Goal: Obtain resource: Download file/media

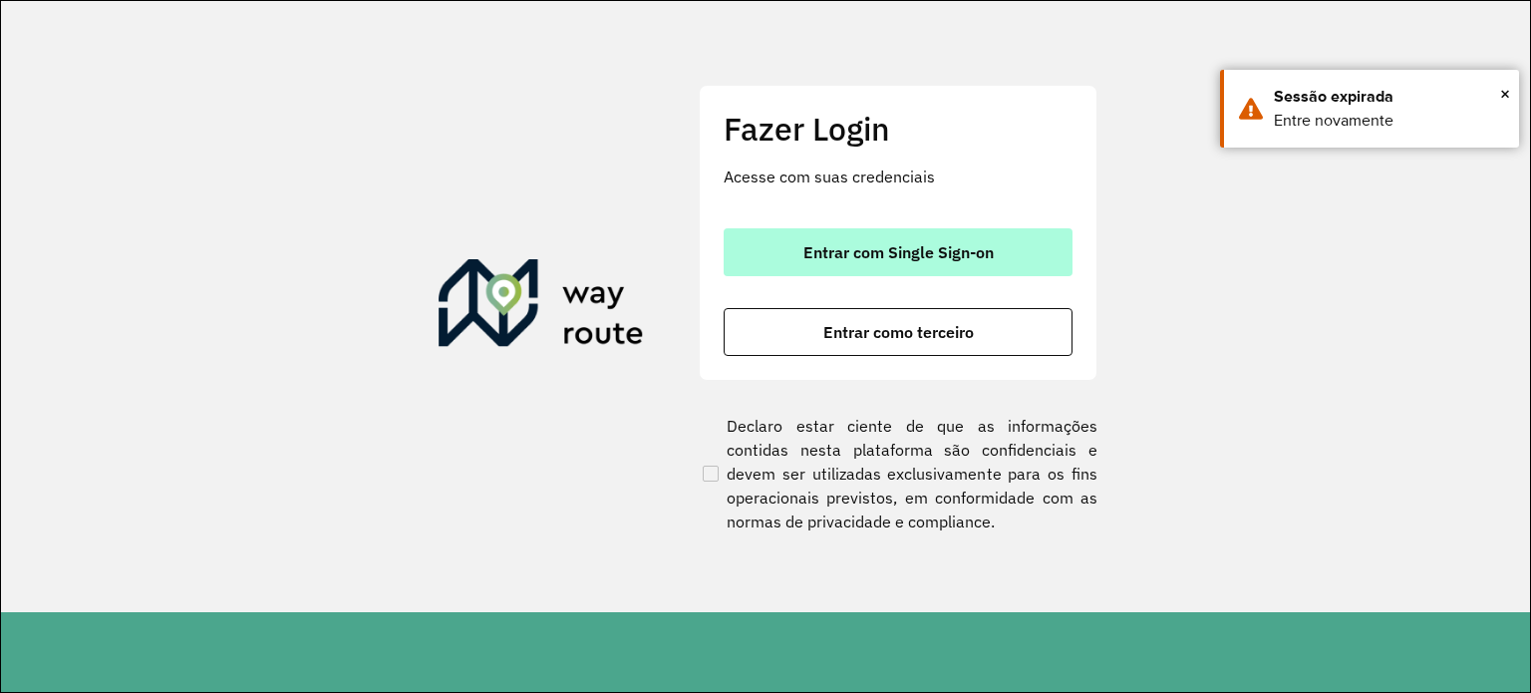
click at [896, 255] on span "Entrar com Single Sign-on" at bounding box center [898, 252] width 190 height 16
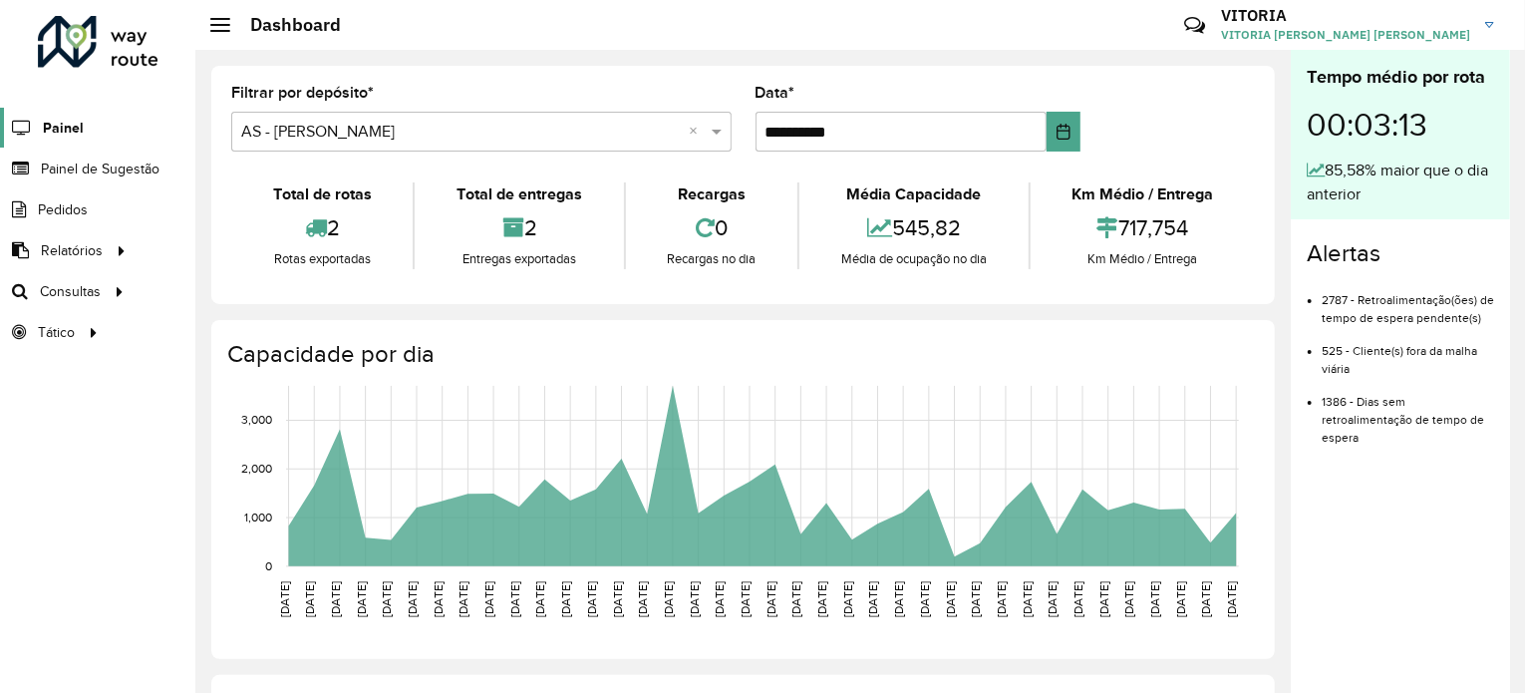
click at [66, 121] on span "Painel" at bounding box center [63, 128] width 41 height 21
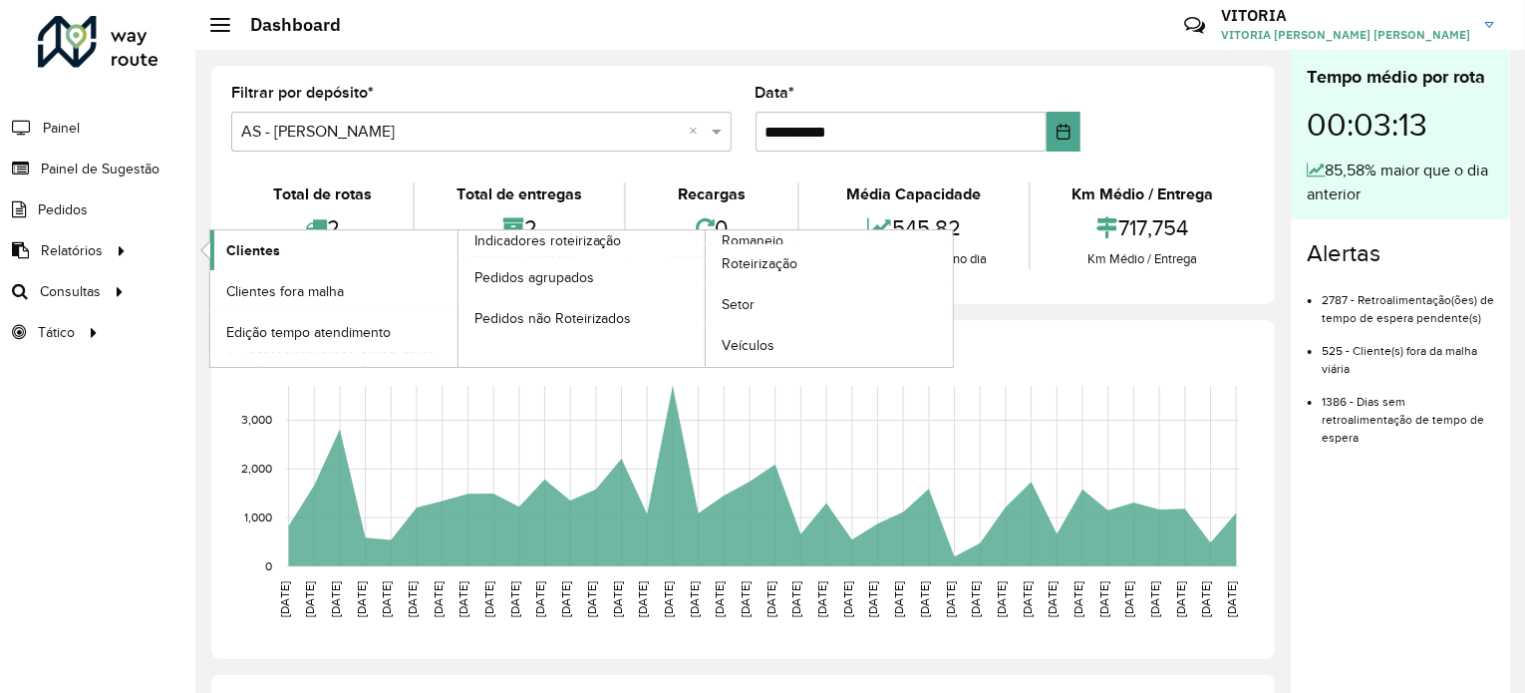
click at [251, 255] on span "Clientes" at bounding box center [253, 250] width 54 height 21
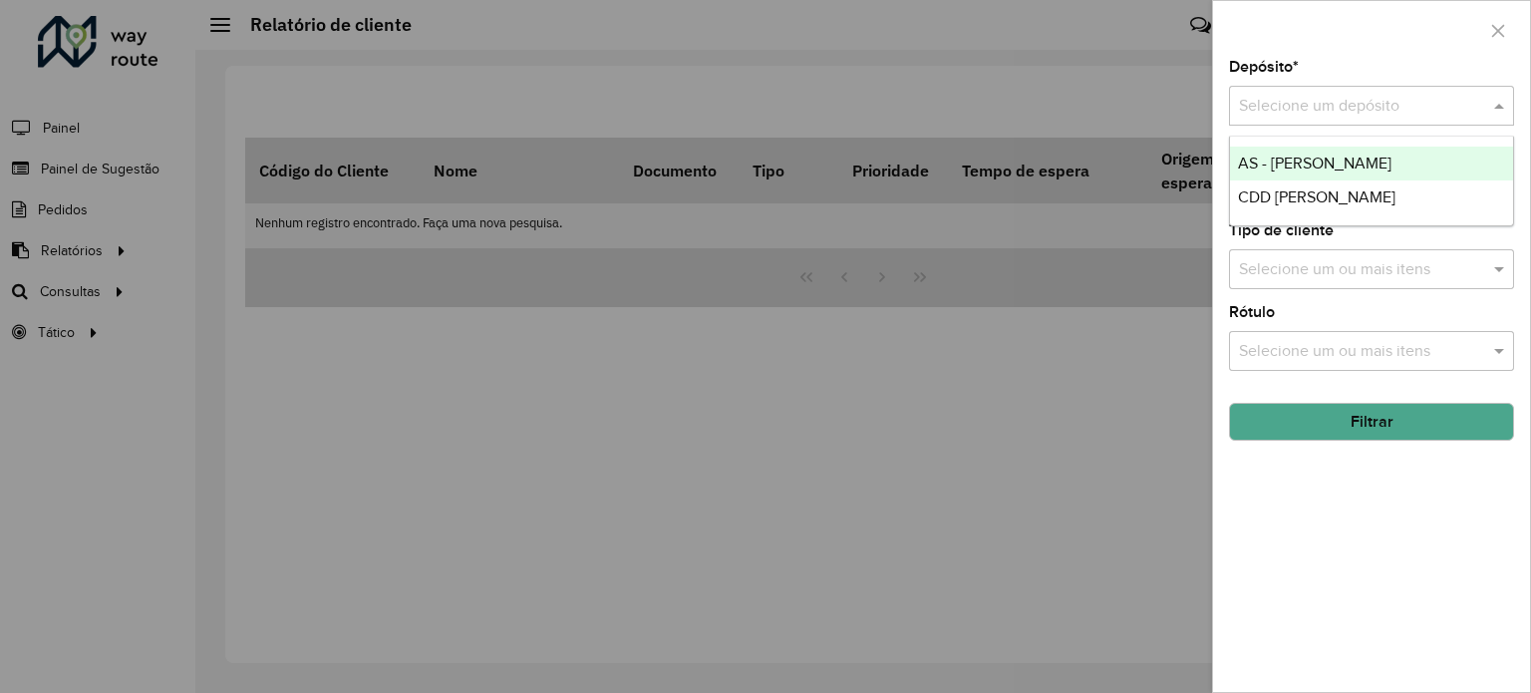
click at [1435, 92] on div "Selecione um depósito" at bounding box center [1371, 106] width 285 height 40
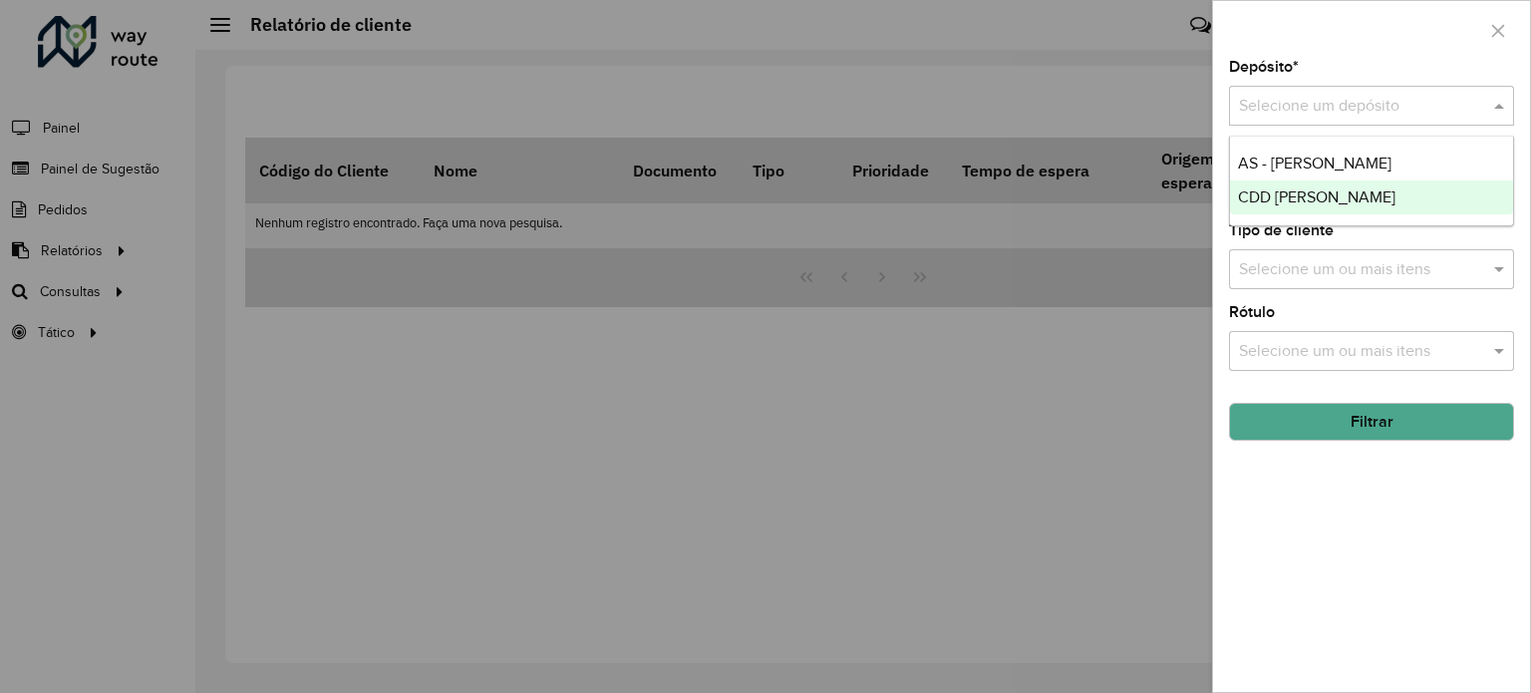
click at [1339, 193] on span "CDD [PERSON_NAME]" at bounding box center [1316, 196] width 157 height 17
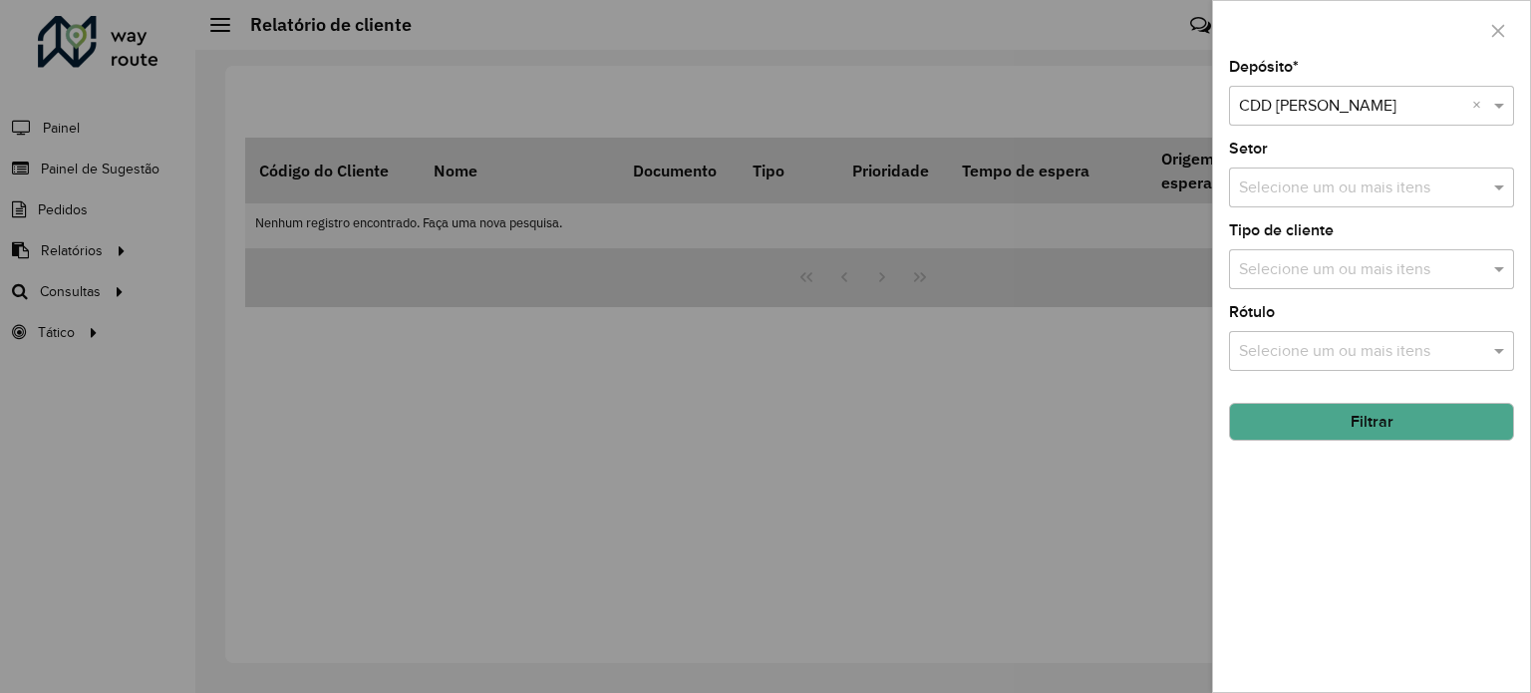
click at [1352, 192] on input "text" at bounding box center [1361, 188] width 255 height 24
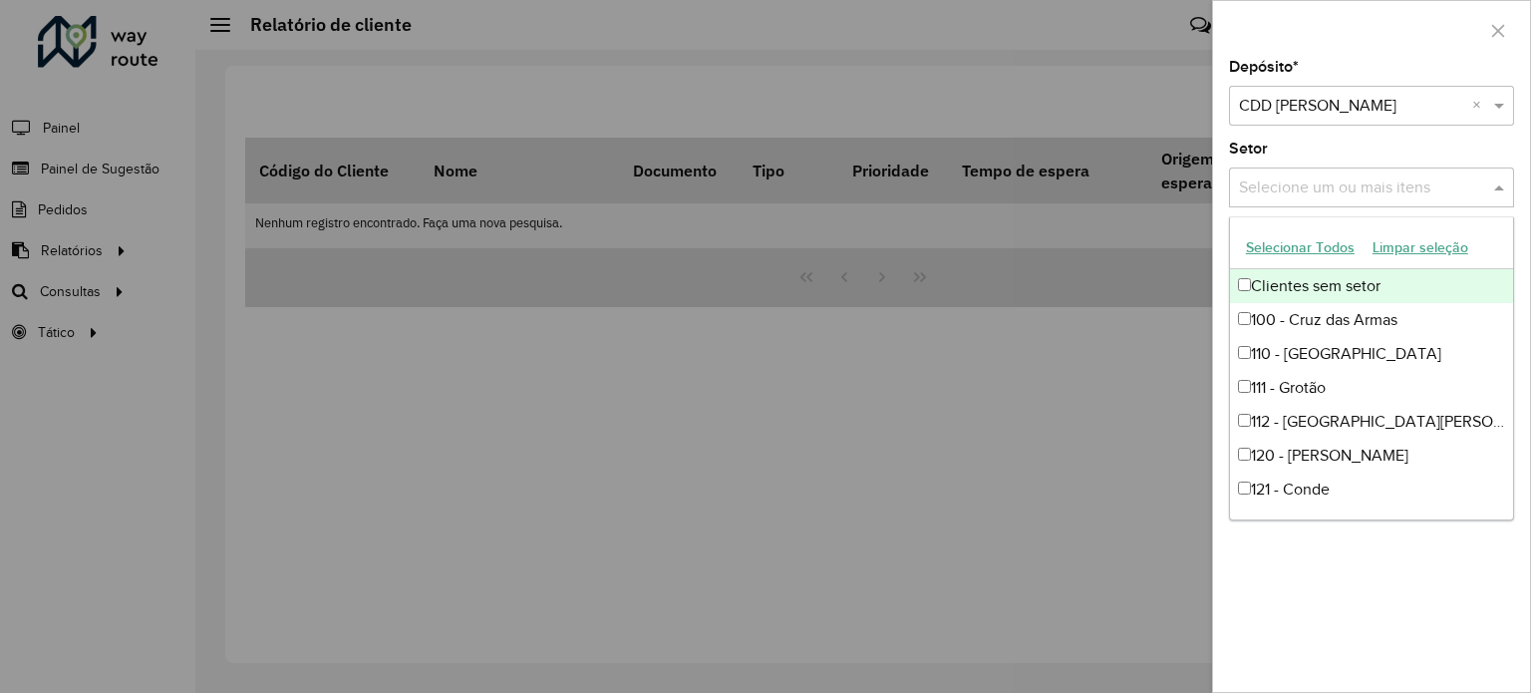
click at [1310, 250] on button "Selecionar Todos" at bounding box center [1300, 247] width 127 height 31
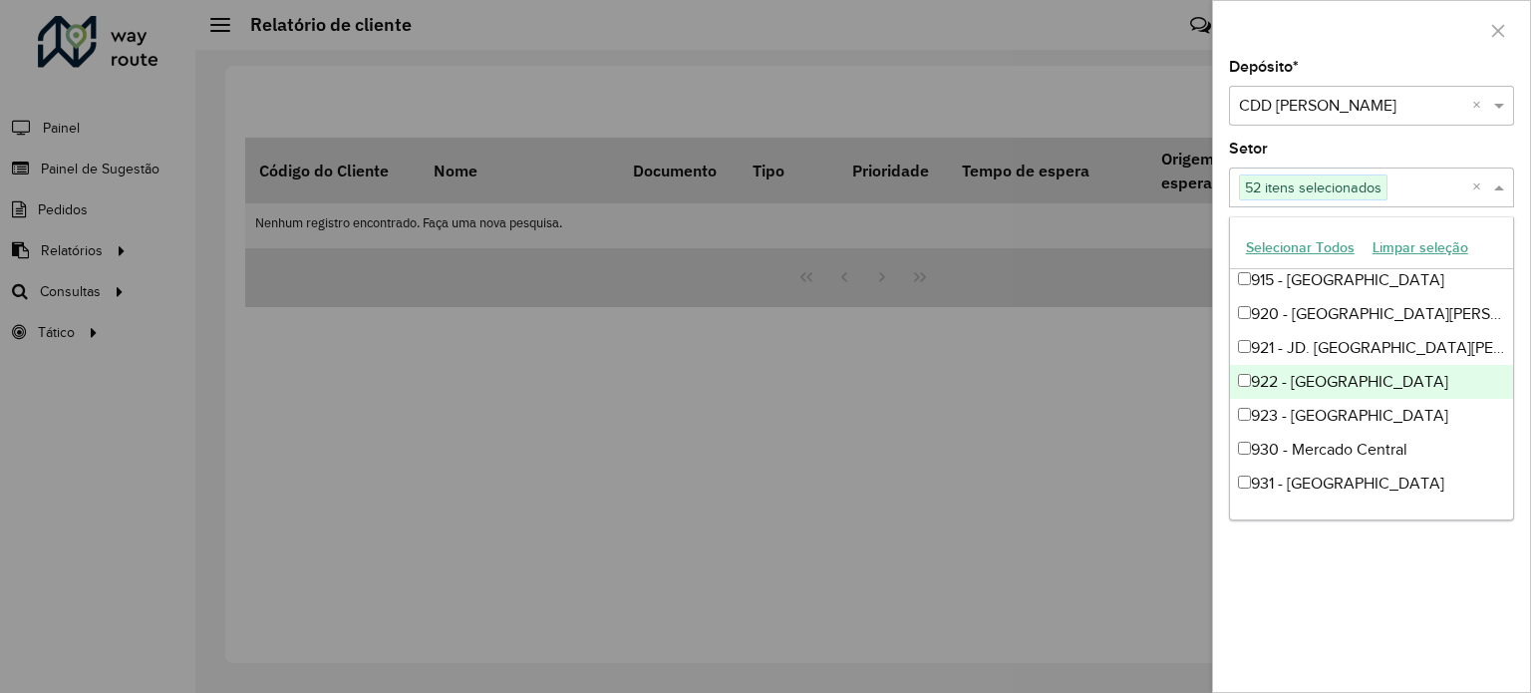
scroll to position [1523, 0]
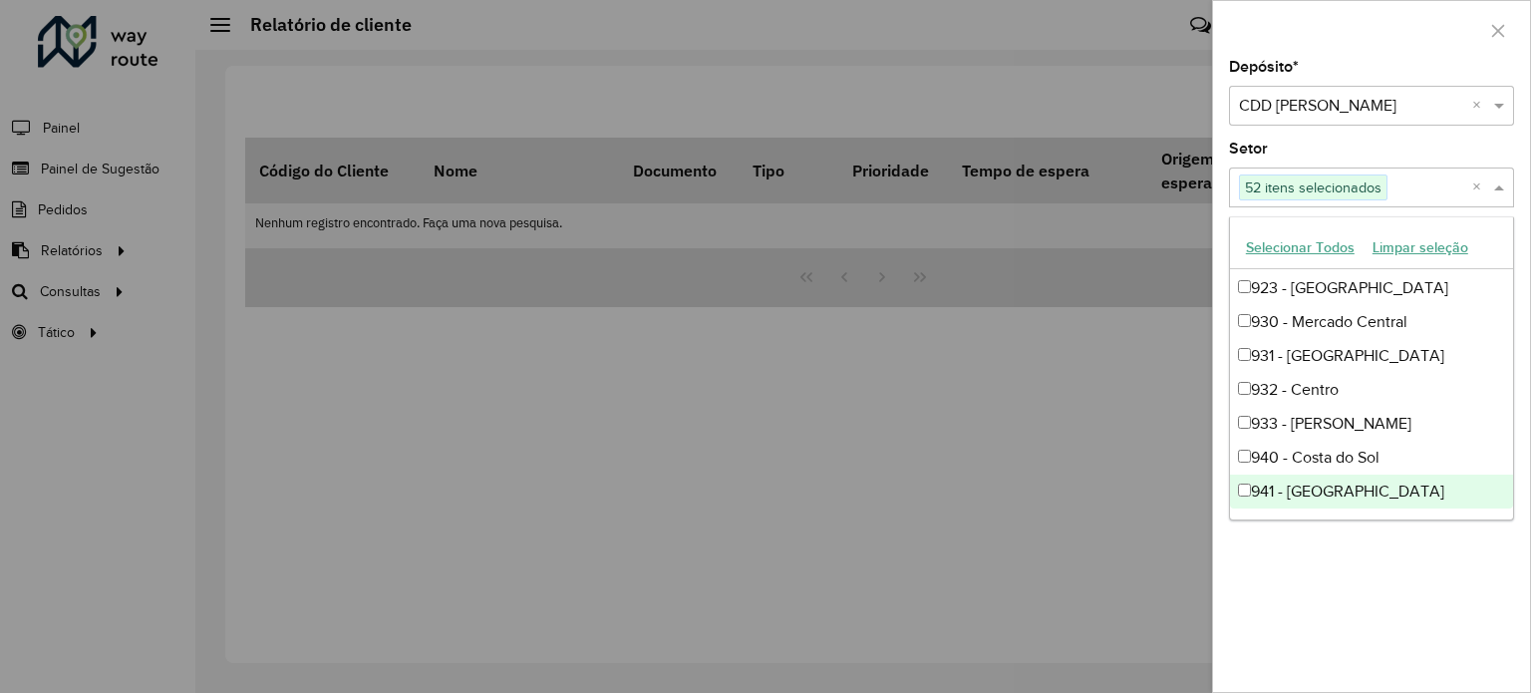
click at [1367, 535] on div "Depósito * Selecione um depósito × CDD [PERSON_NAME] × Setor Selecione um ou ma…" at bounding box center [1371, 376] width 317 height 632
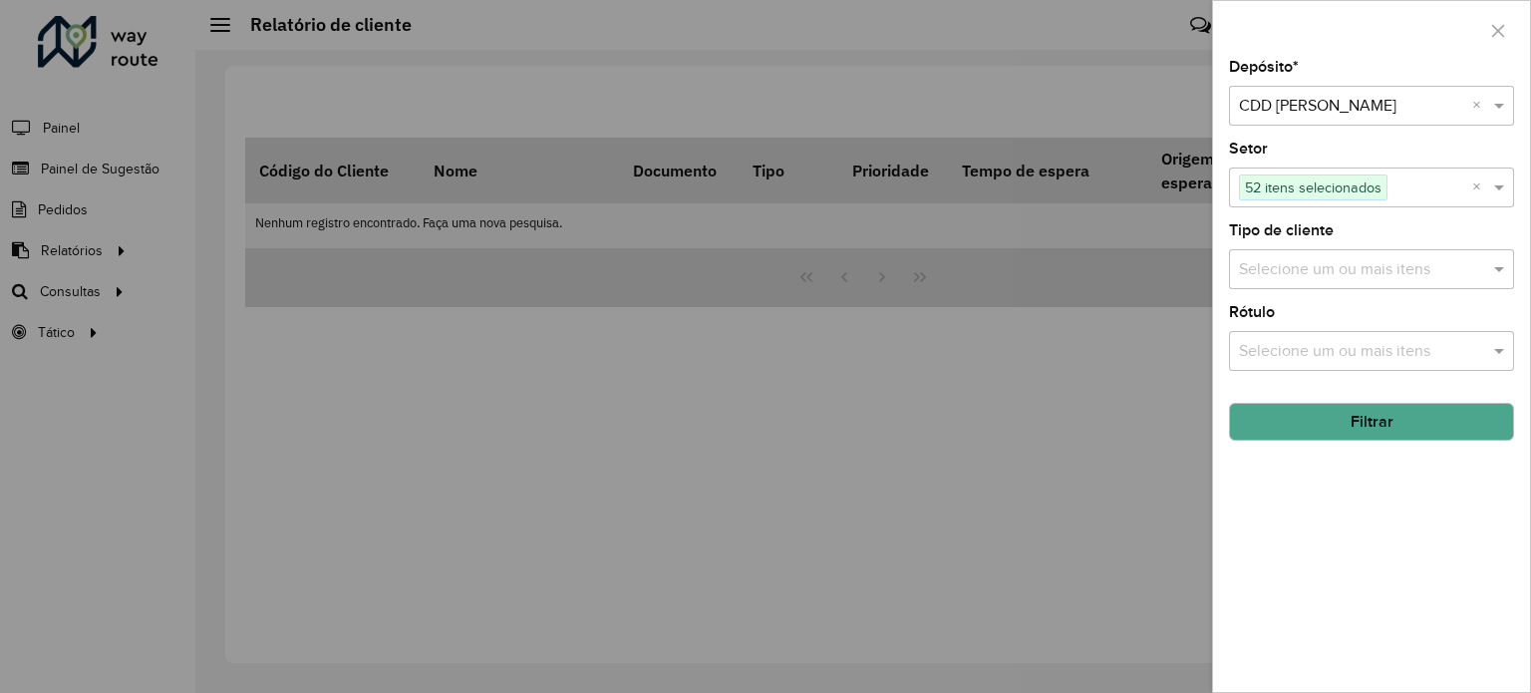
click at [1324, 277] on input "text" at bounding box center [1361, 270] width 255 height 24
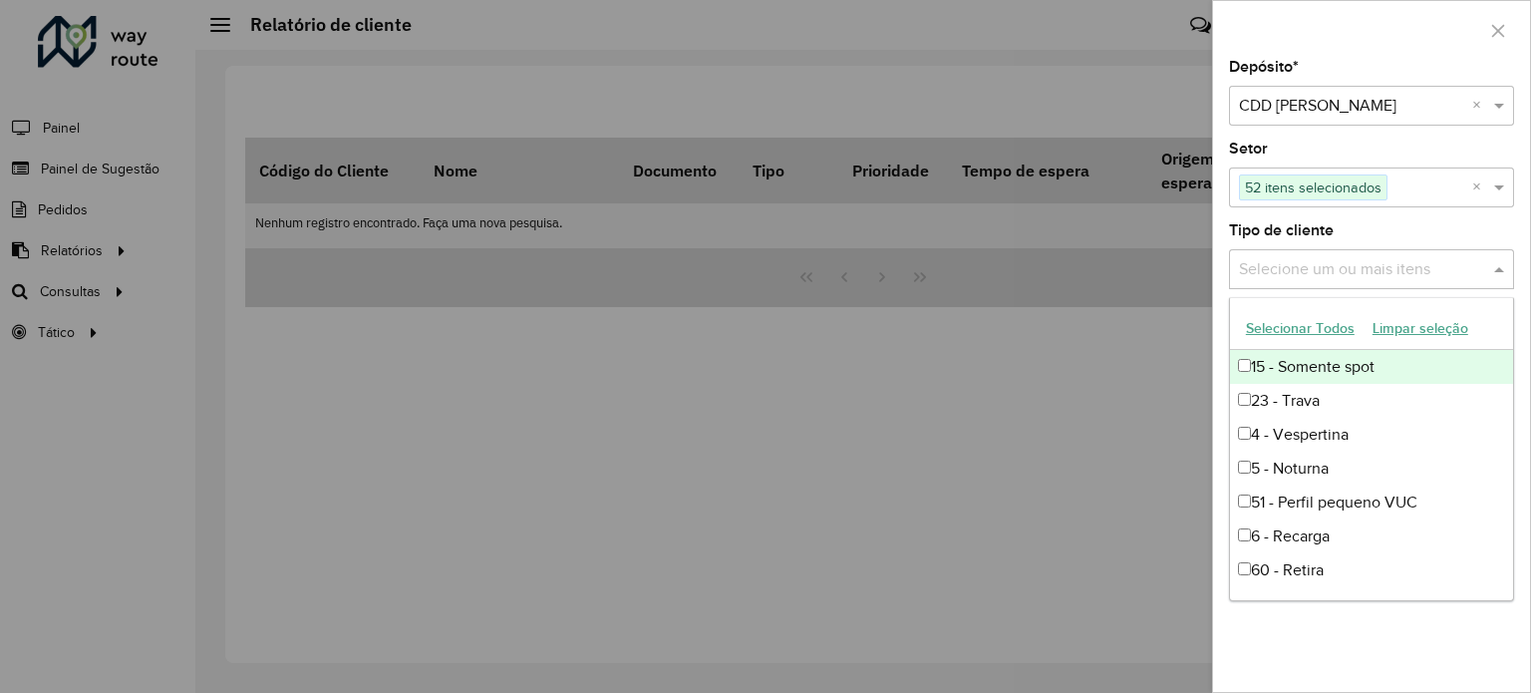
click at [1315, 332] on button "Selecionar Todos" at bounding box center [1300, 328] width 127 height 31
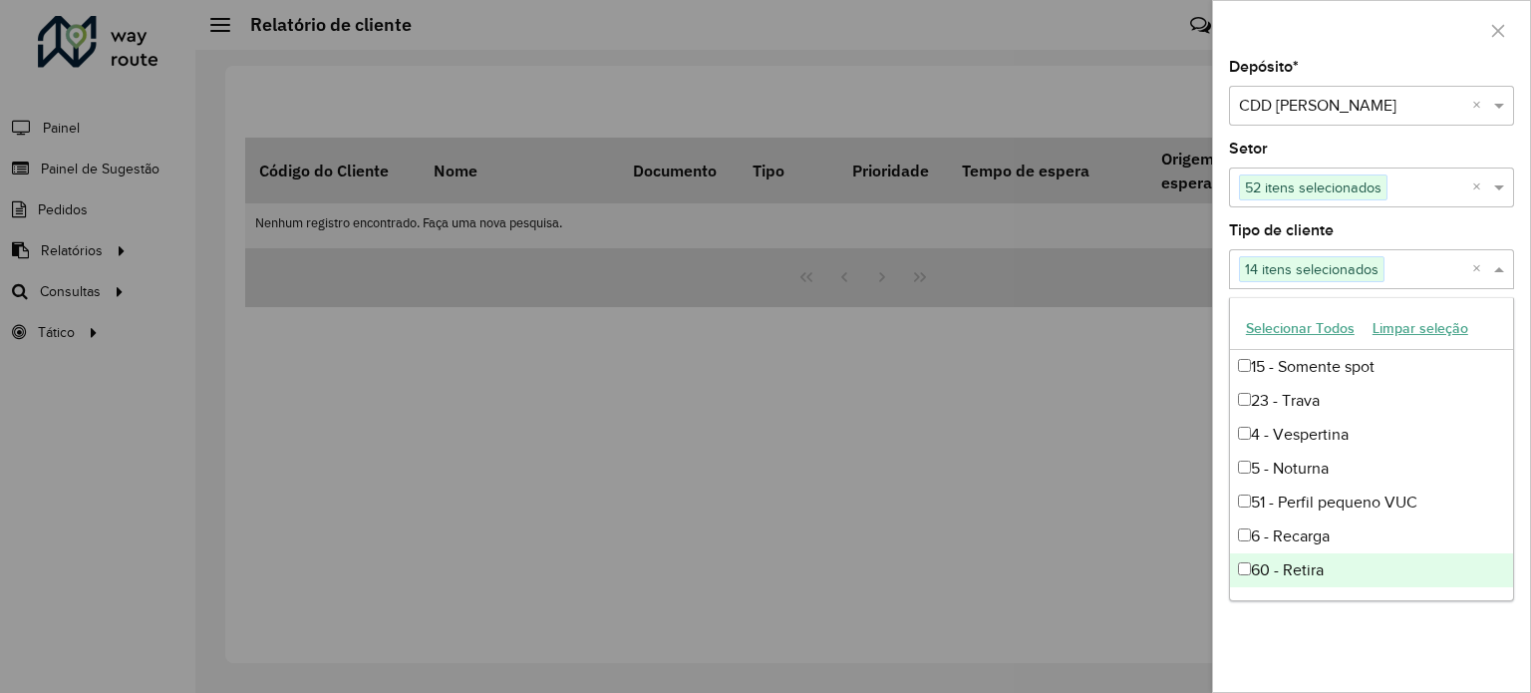
click at [1339, 601] on div "Depósito * Selecione um depósito × CDD [PERSON_NAME] × Setor Selecione um ou ma…" at bounding box center [1371, 376] width 317 height 632
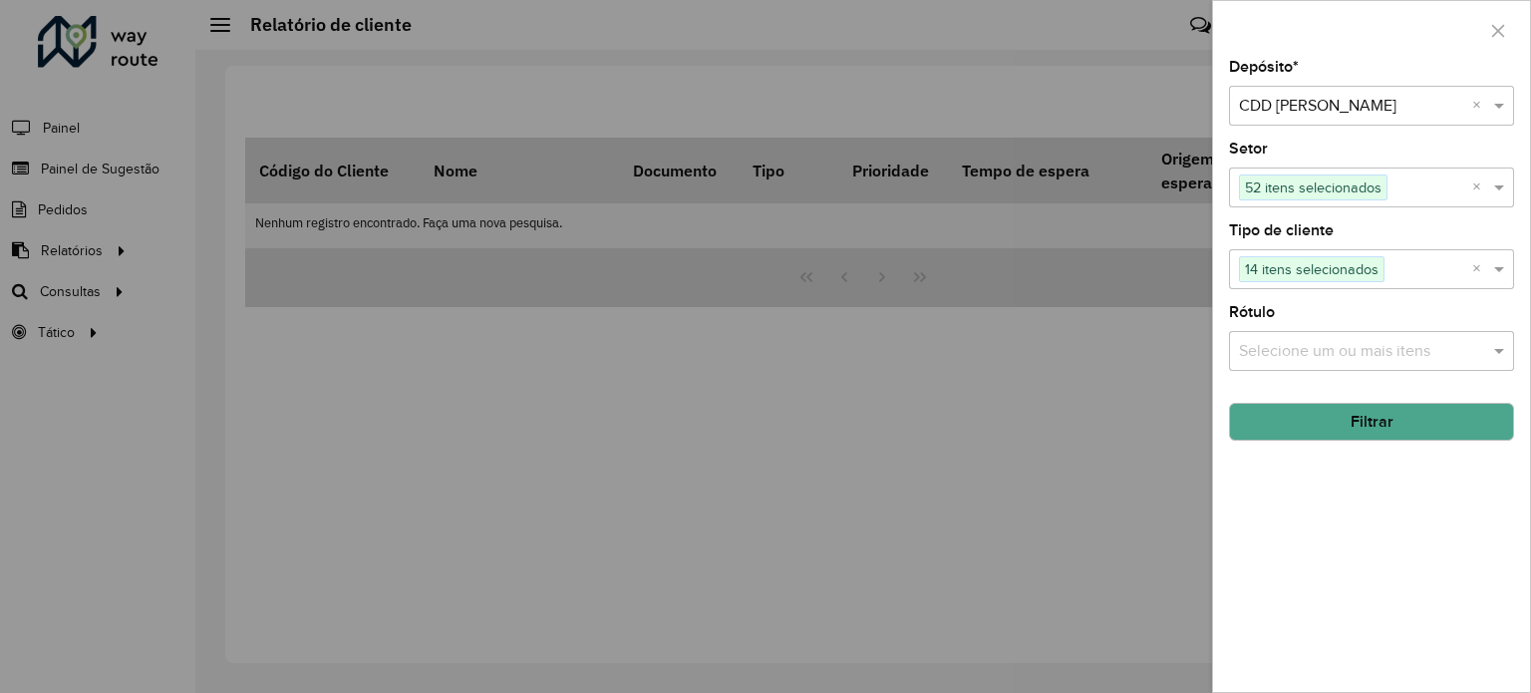
click at [1390, 334] on div "Selecione um ou mais itens" at bounding box center [1371, 351] width 285 height 40
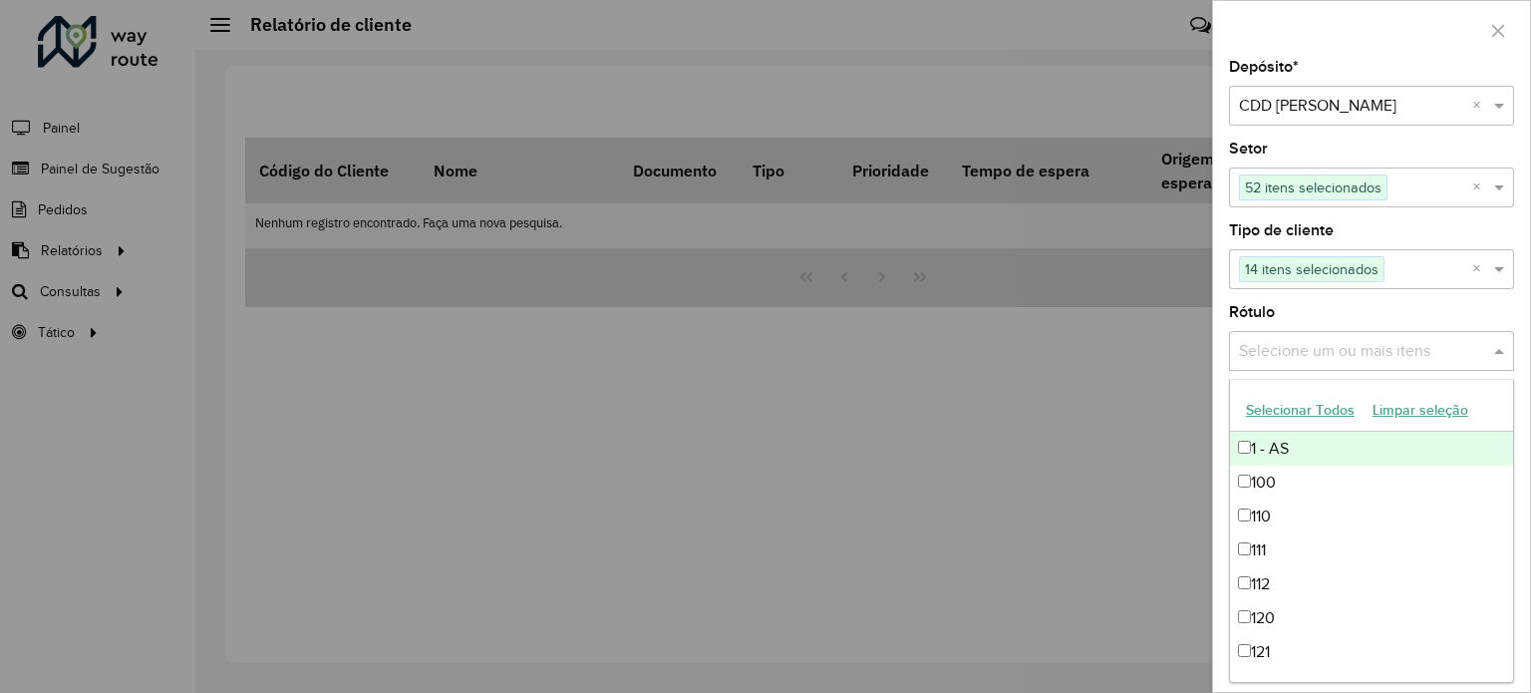
click at [1339, 407] on button "Selecionar Todos" at bounding box center [1300, 410] width 127 height 31
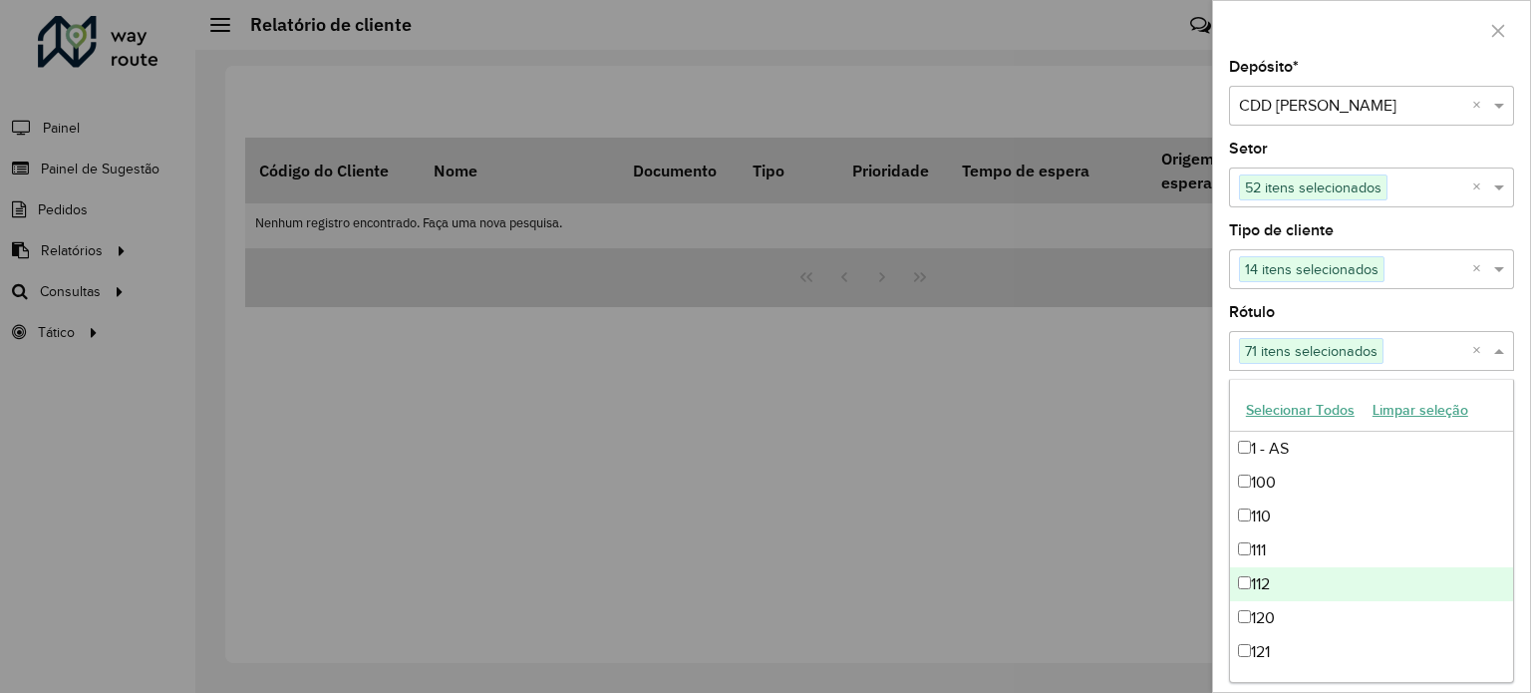
click at [1176, 457] on div at bounding box center [765, 346] width 1531 height 693
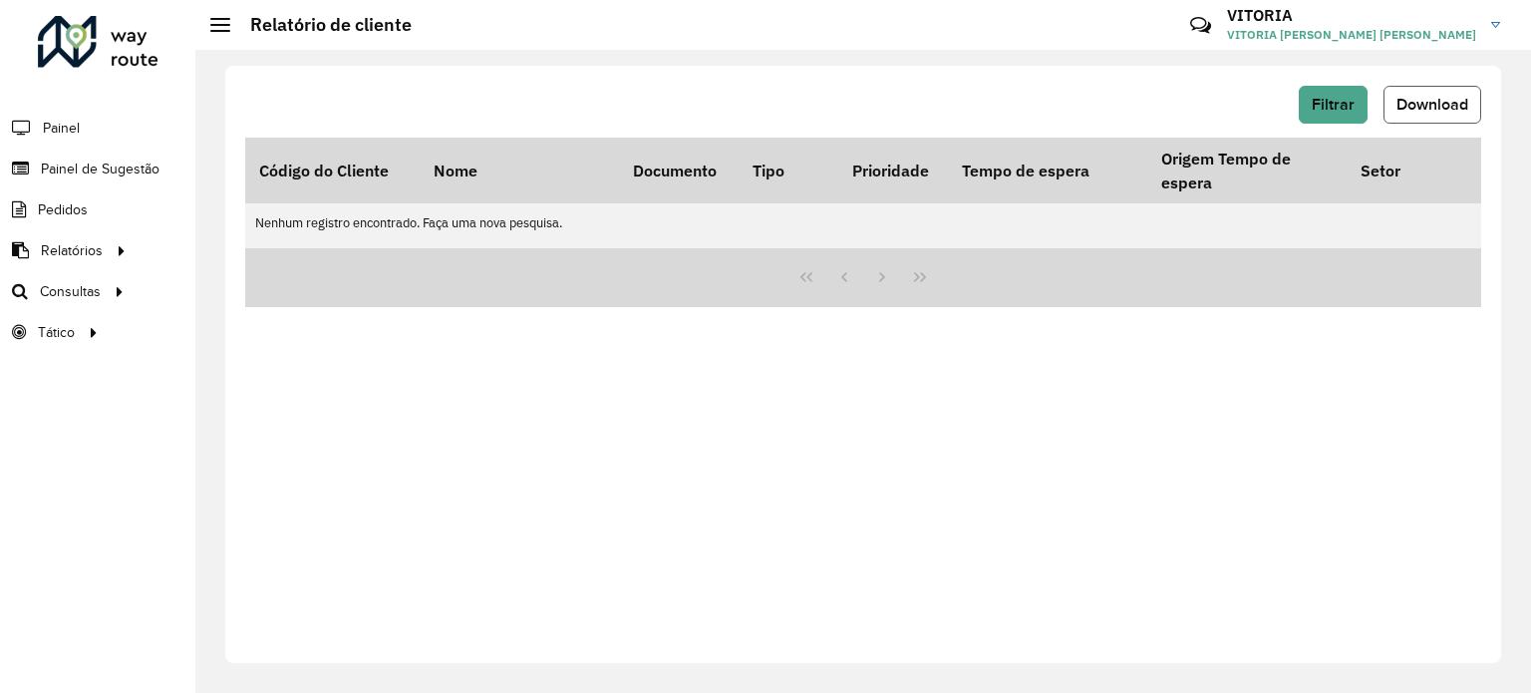
click at [1425, 115] on button "Download" at bounding box center [1432, 105] width 98 height 38
click at [1375, 103] on div "Filtrar Download" at bounding box center [863, 105] width 1236 height 38
click at [1343, 98] on span "Filtrar" at bounding box center [1333, 104] width 43 height 17
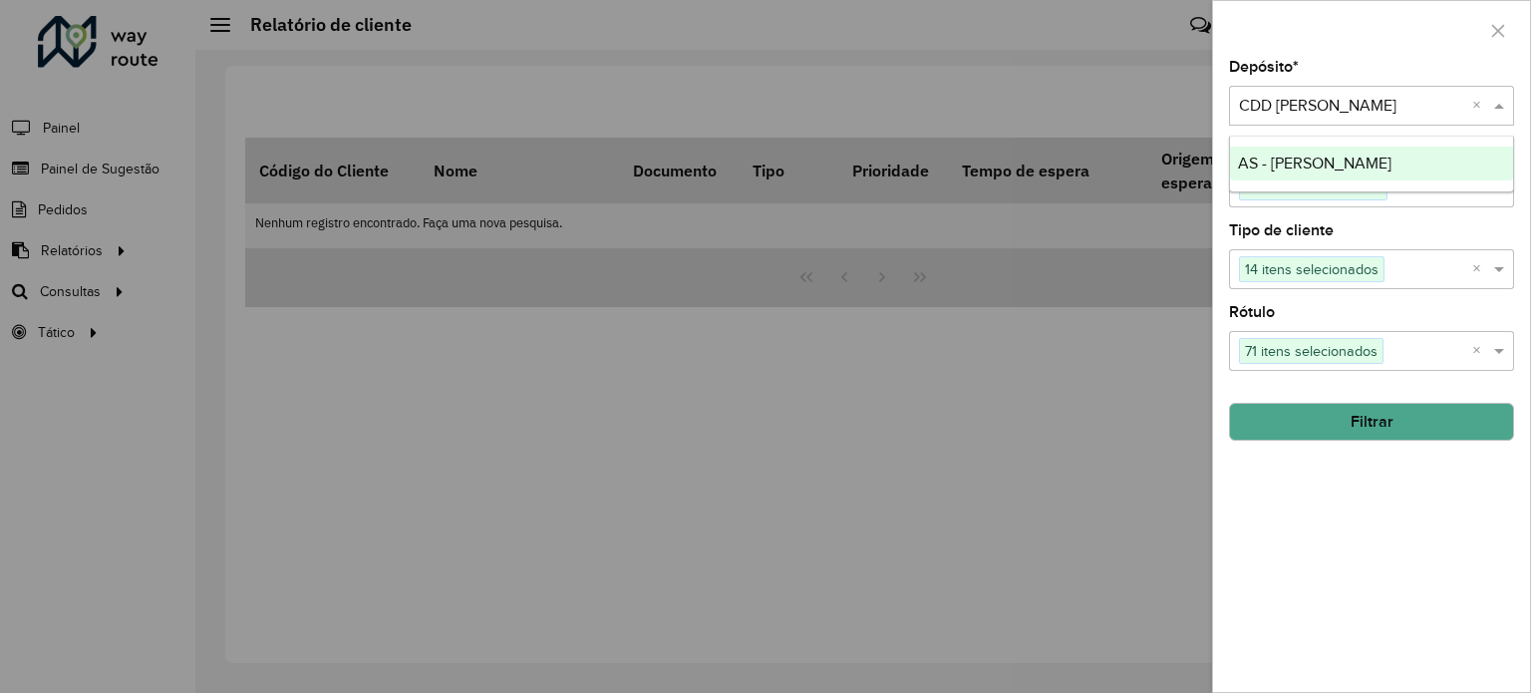
click at [1498, 109] on span at bounding box center [1501, 106] width 25 height 24
click at [1354, 410] on button "Filtrar" at bounding box center [1371, 422] width 285 height 38
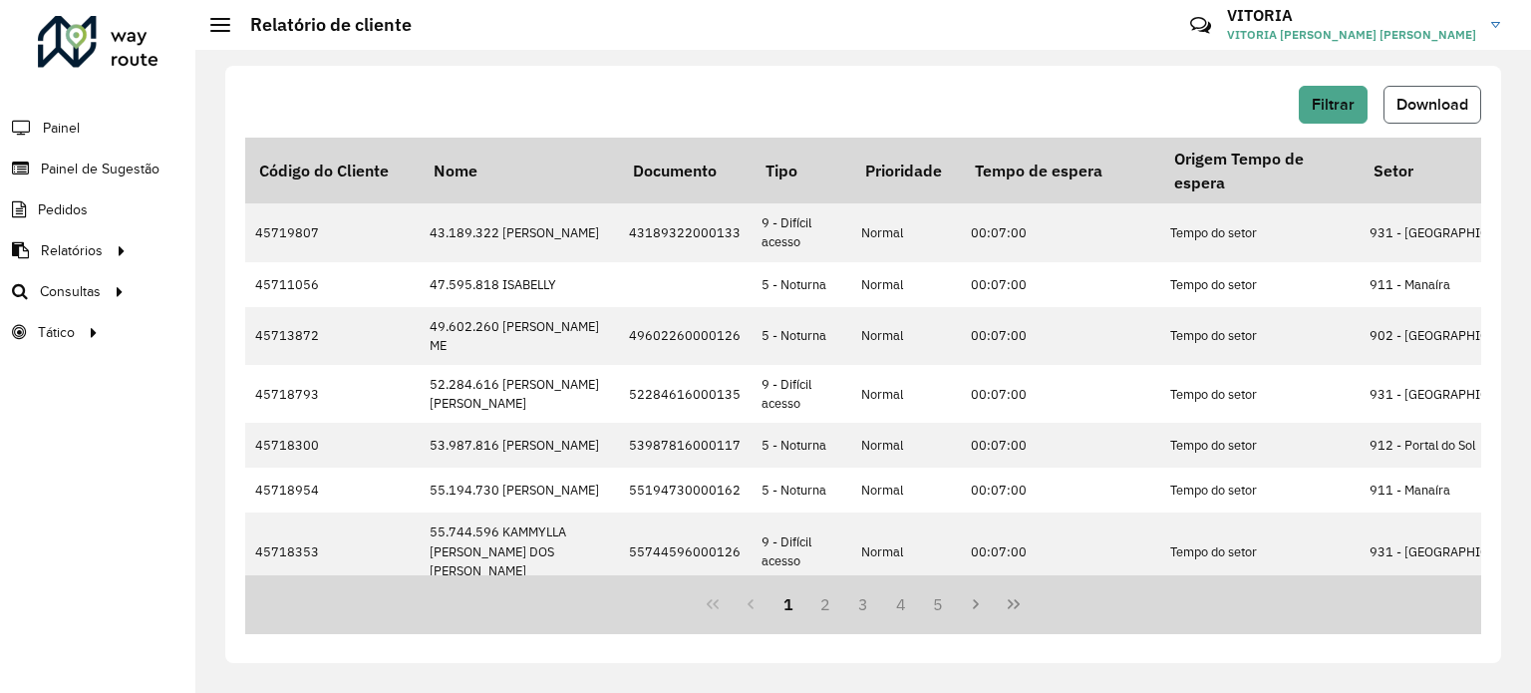
click at [1443, 104] on span "Download" at bounding box center [1432, 104] width 72 height 17
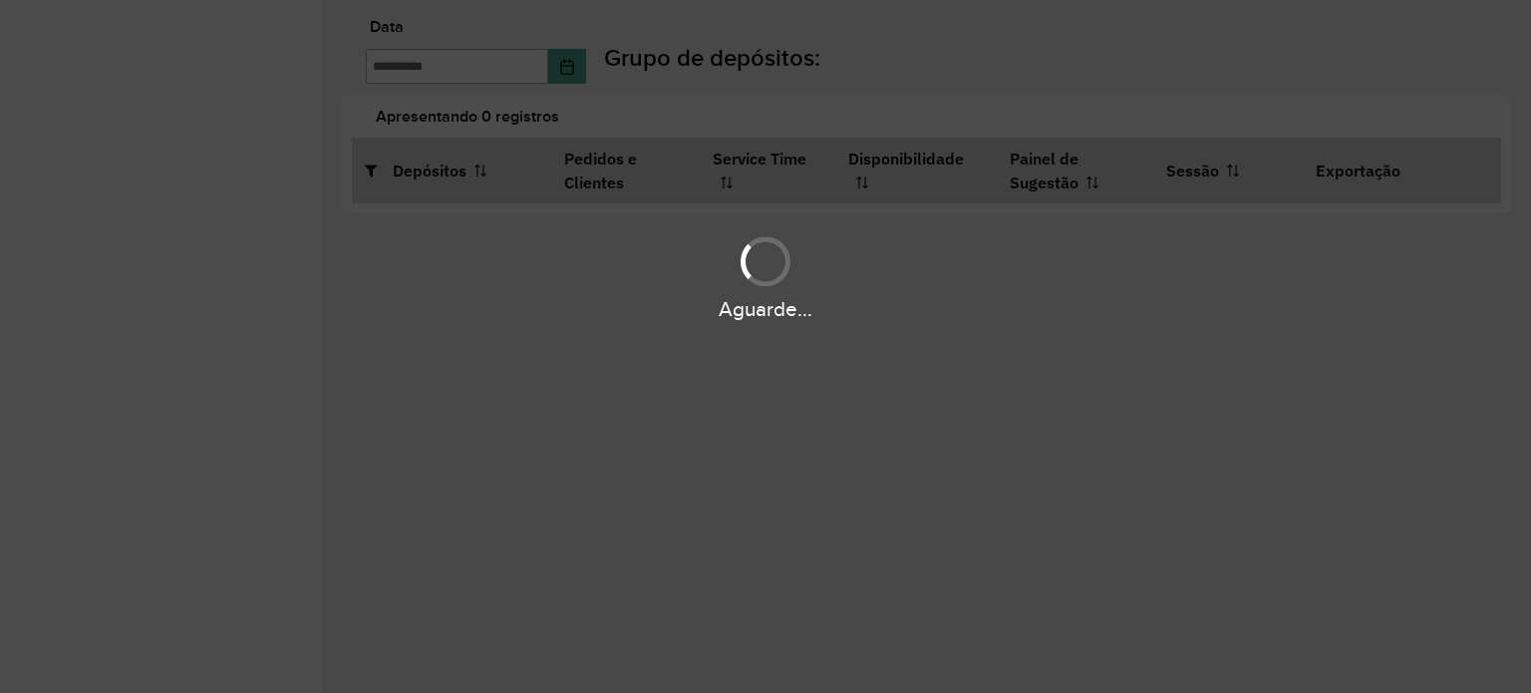
type input "**********"
